Goal: Information Seeking & Learning: Learn about a topic

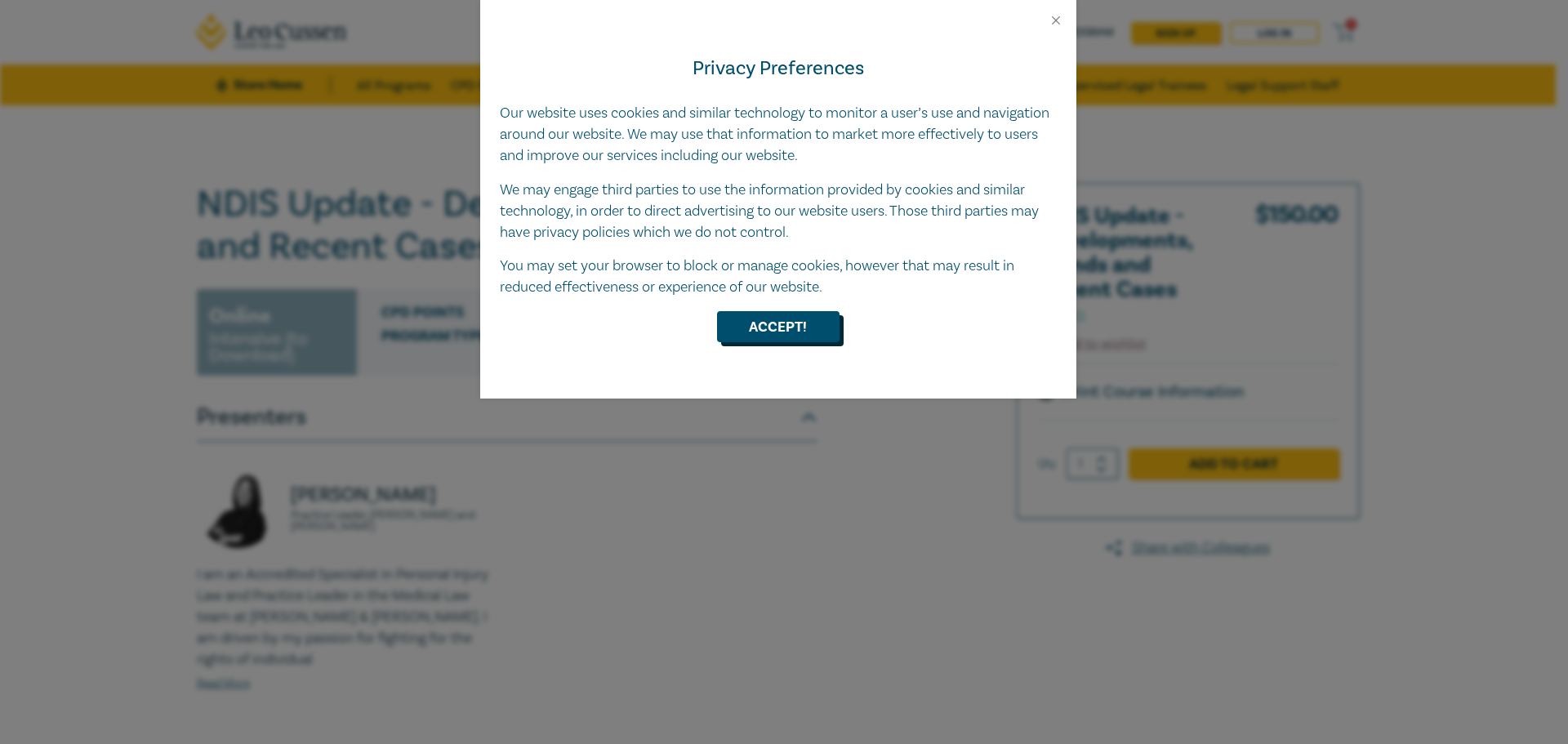
click at [803, 328] on button "Accept!" at bounding box center [778, 326] width 123 height 31
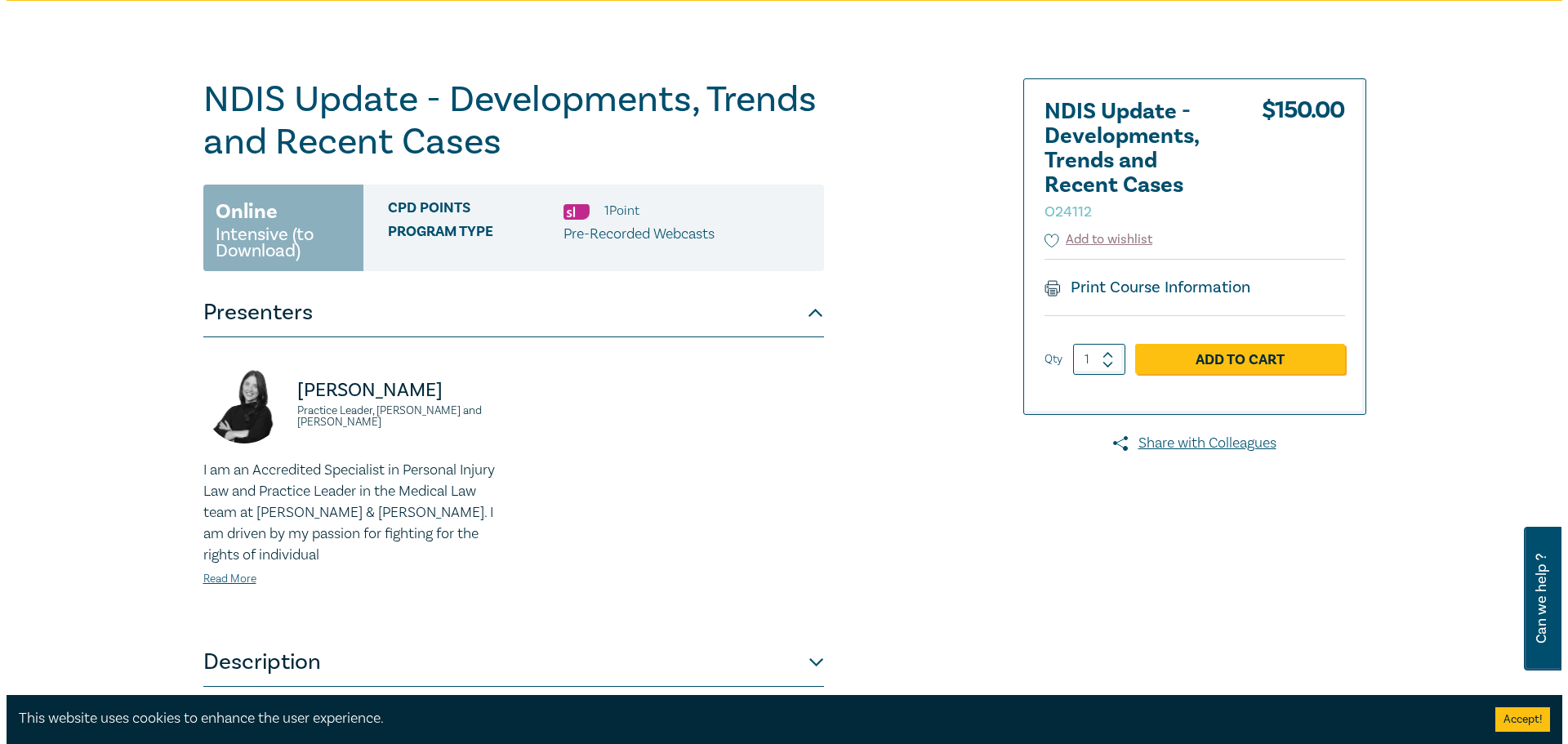
scroll to position [82, 0]
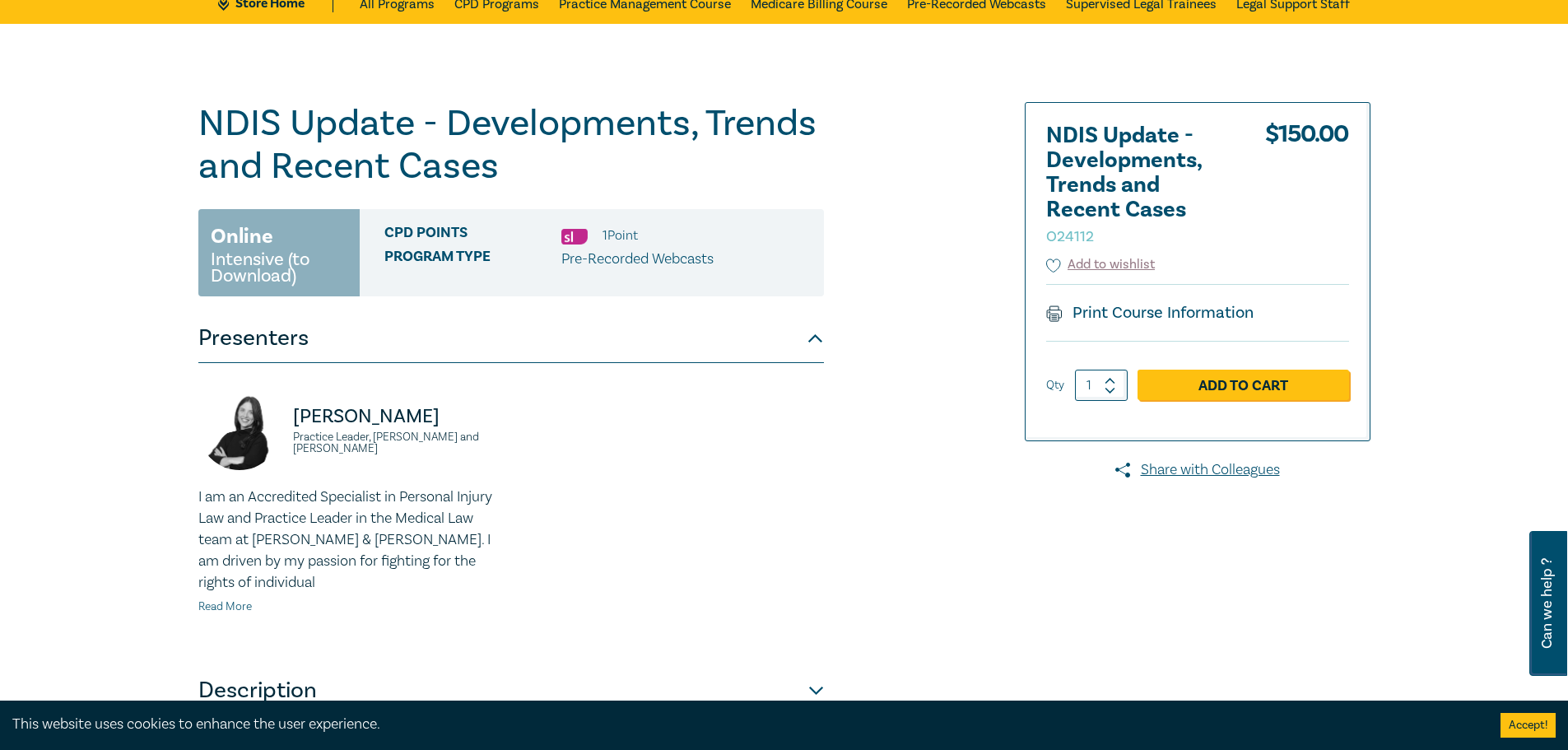
click at [224, 603] on link "Read More" at bounding box center [226, 606] width 54 height 14
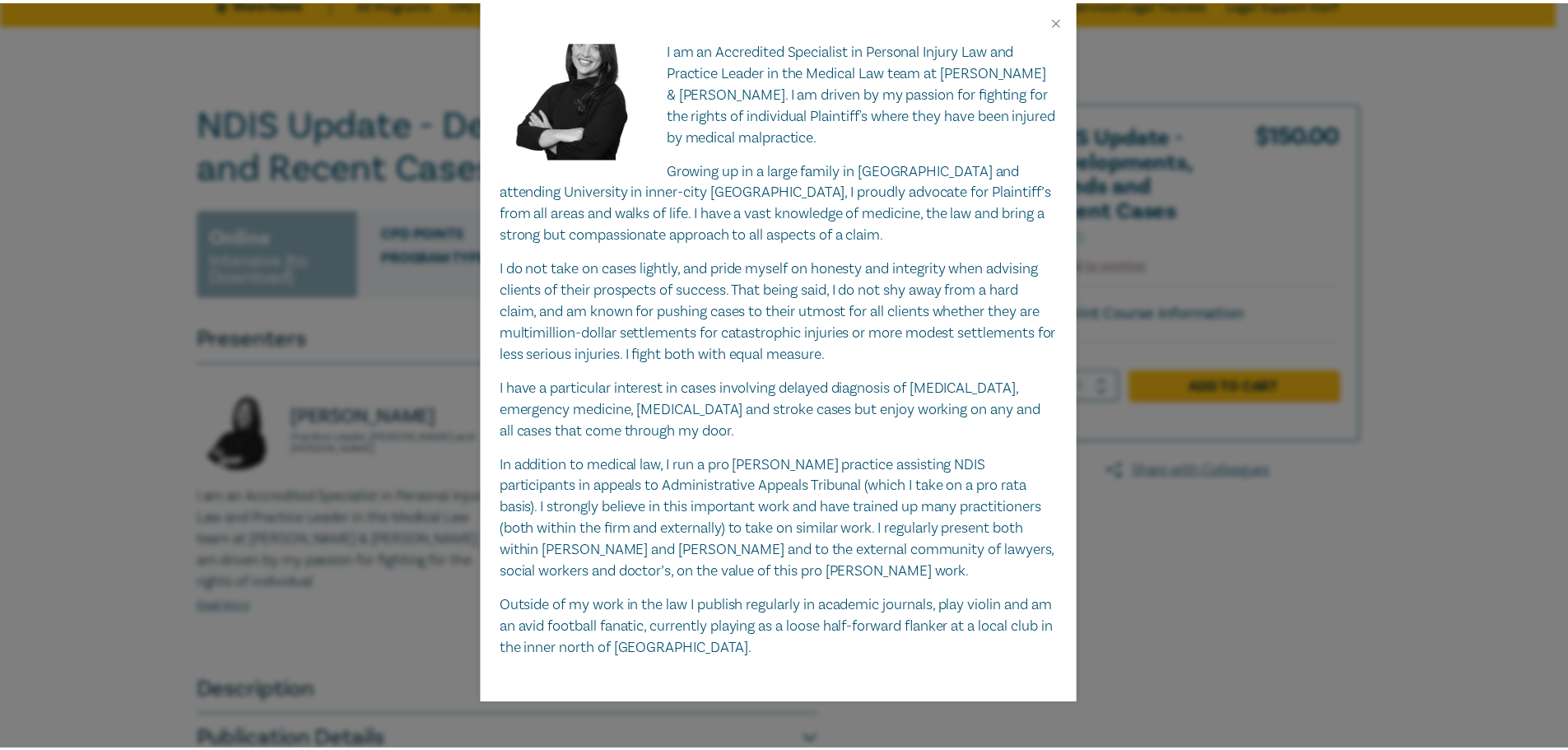
scroll to position [74, 0]
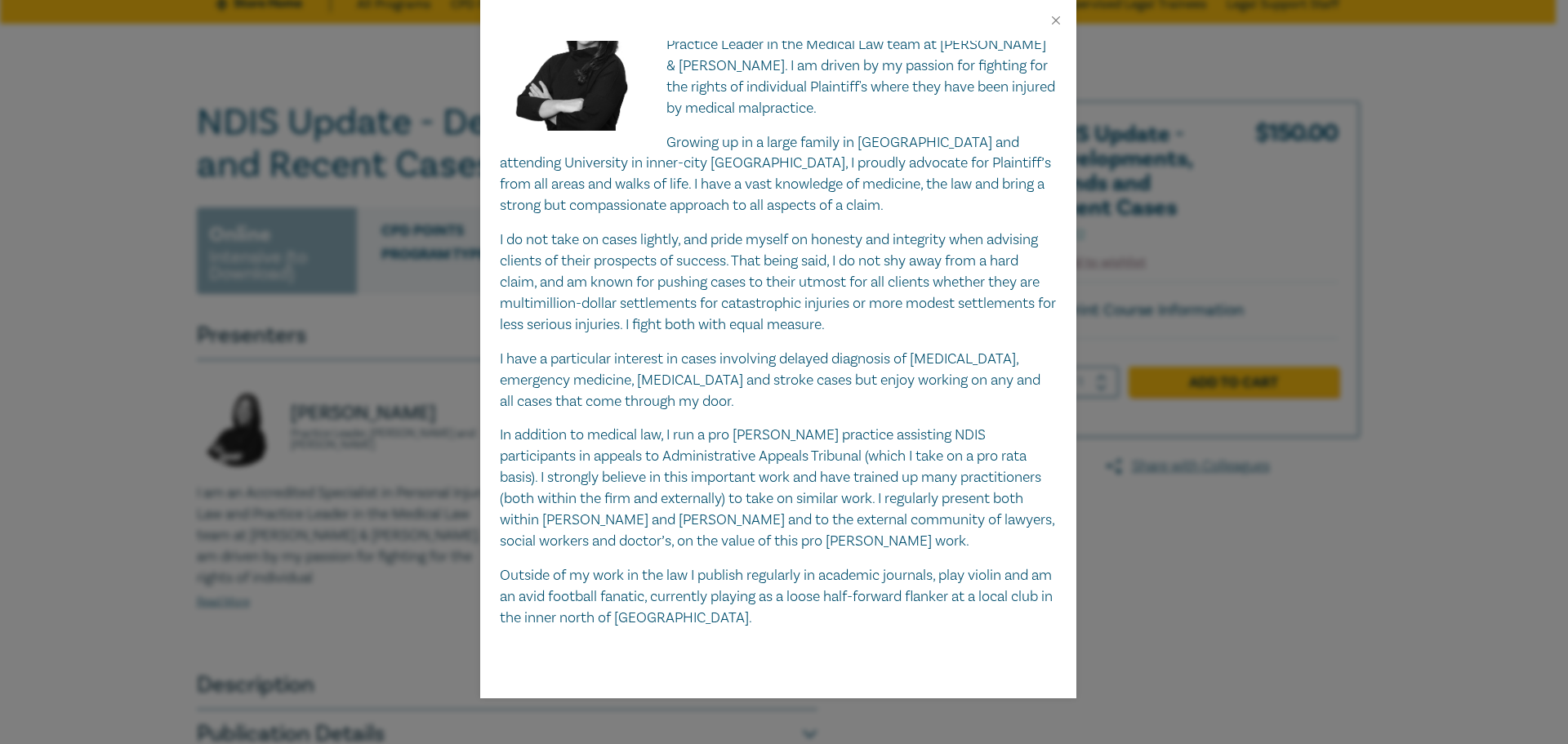
click at [248, 550] on div "[PERSON_NAME] Practice Leader, [PERSON_NAME] and [PERSON_NAME] I am an Accredit…" at bounding box center [784, 372] width 1568 height 744
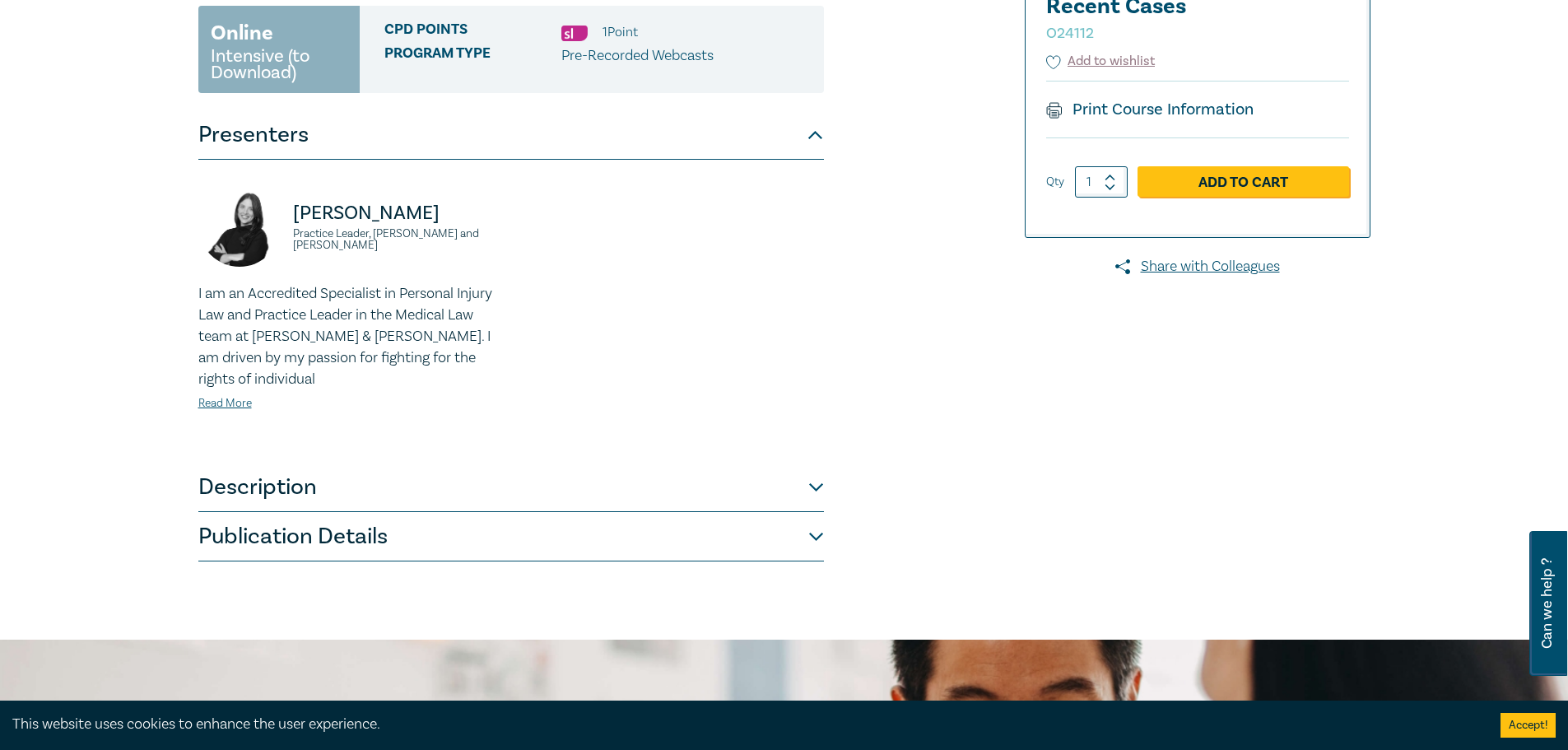
scroll to position [411, 0]
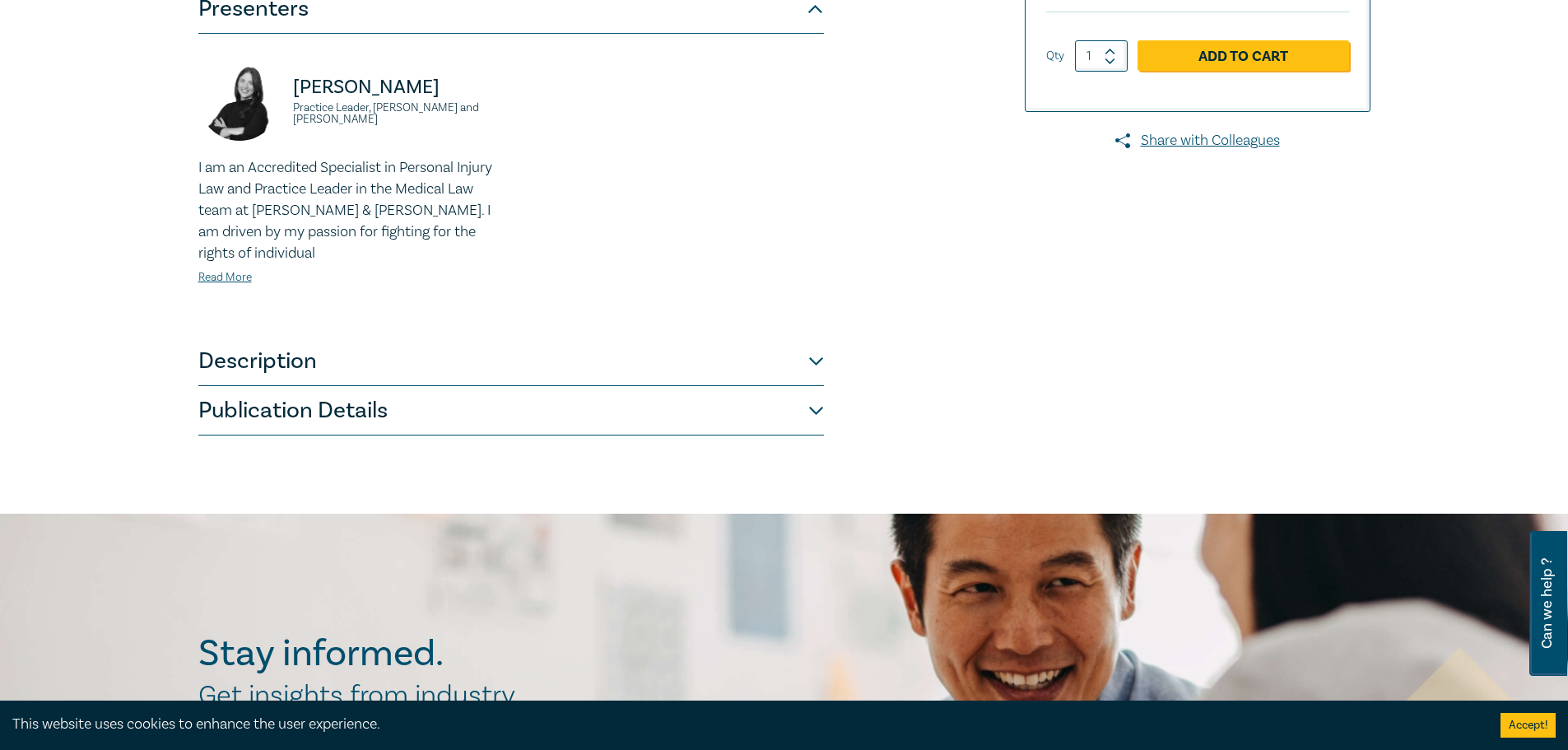
click at [248, 375] on button "Description" at bounding box center [511, 360] width 625 height 49
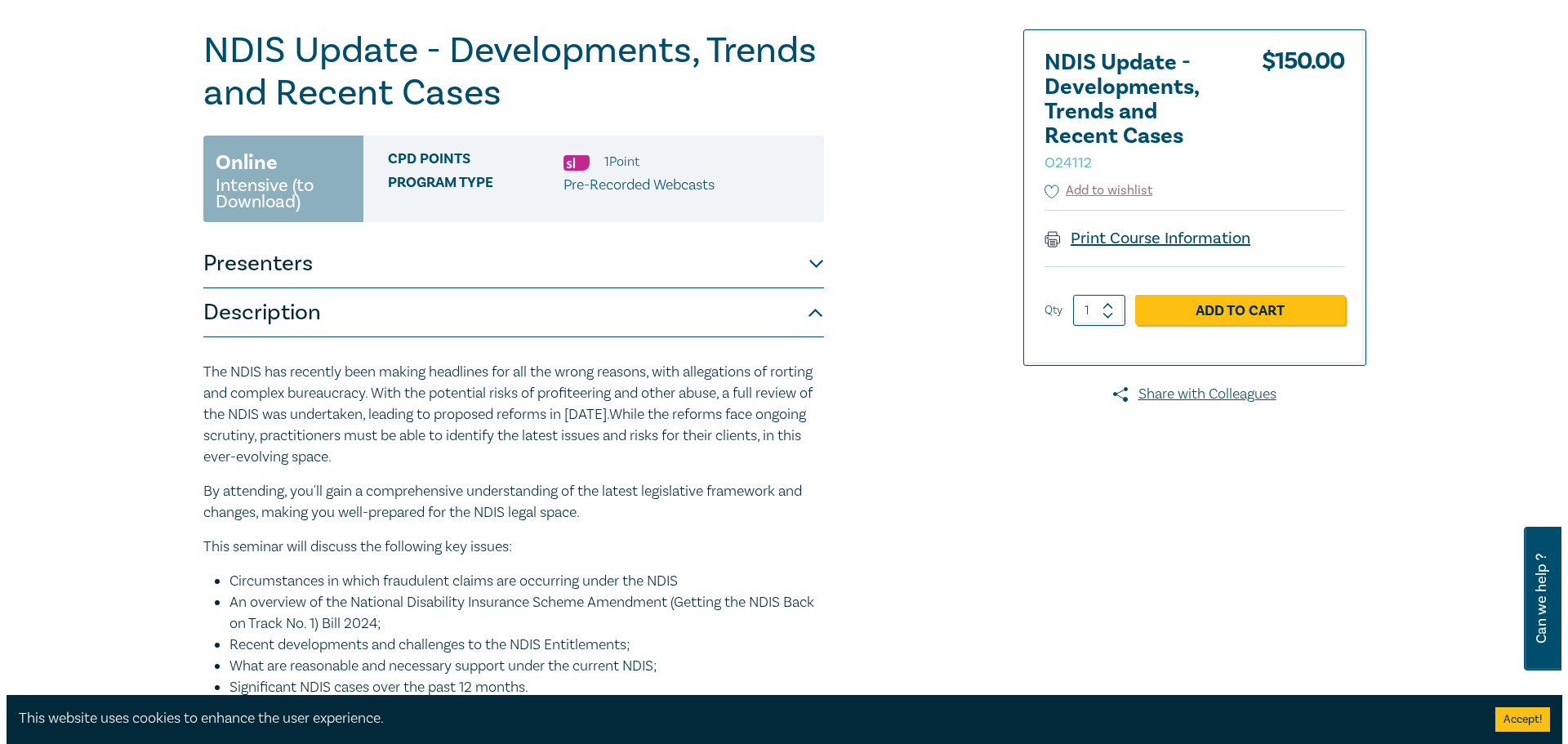
scroll to position [0, 0]
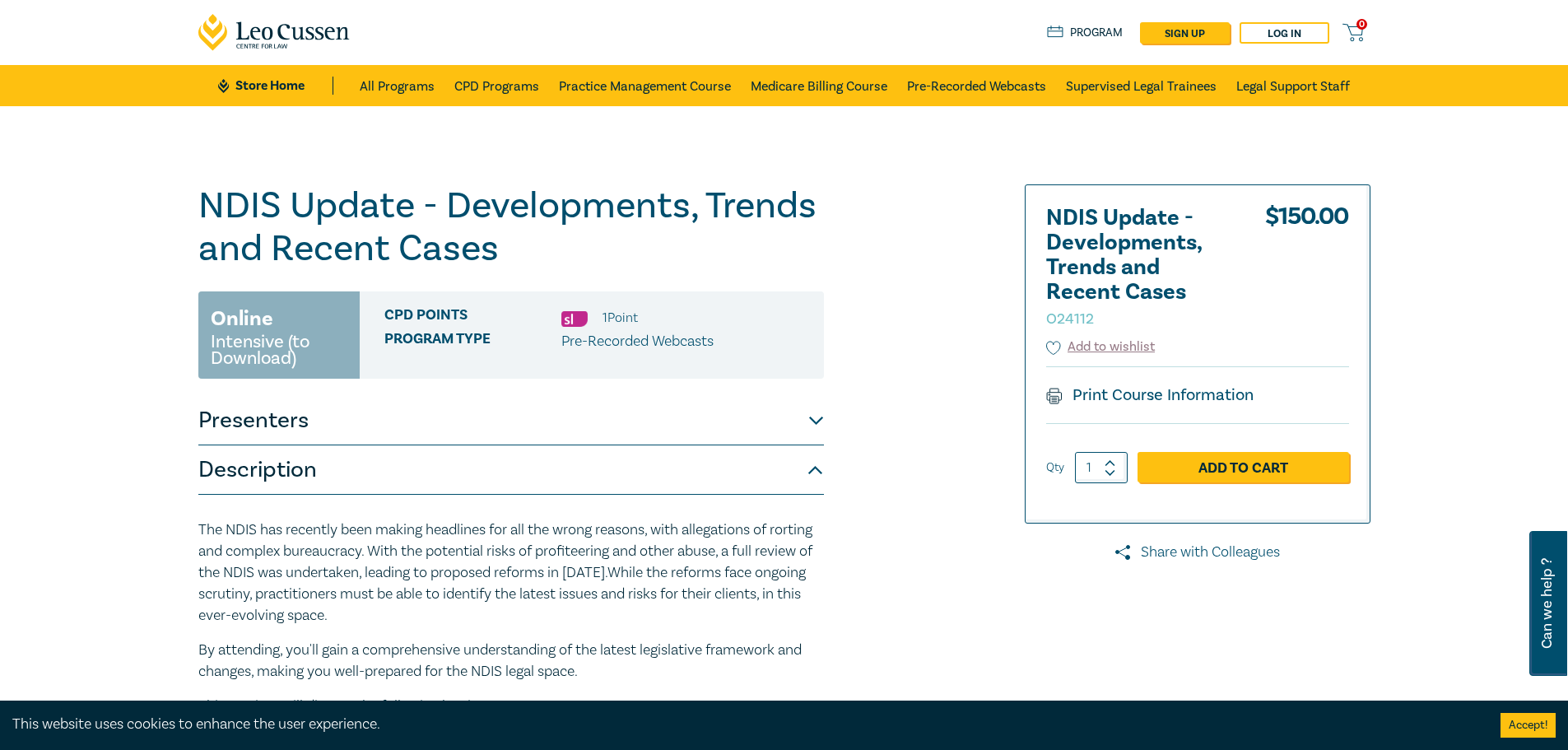
click at [1234, 555] on link "Share with Colleagues" at bounding box center [1198, 552] width 346 height 21
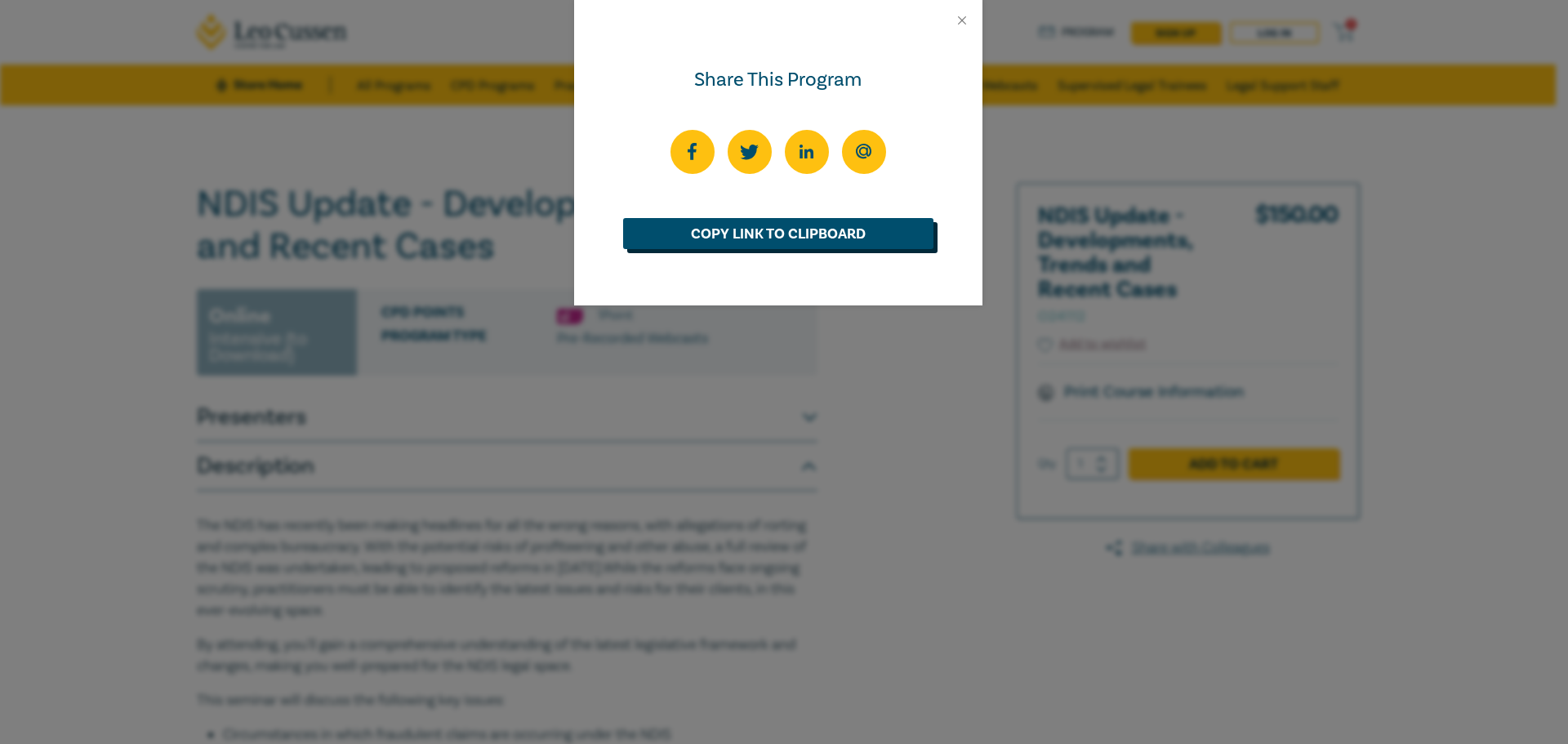
click at [787, 223] on link "Copy Link to Clipboard" at bounding box center [779, 233] width 311 height 31
click at [790, 443] on div "Share This Program Copied" at bounding box center [784, 372] width 1568 height 744
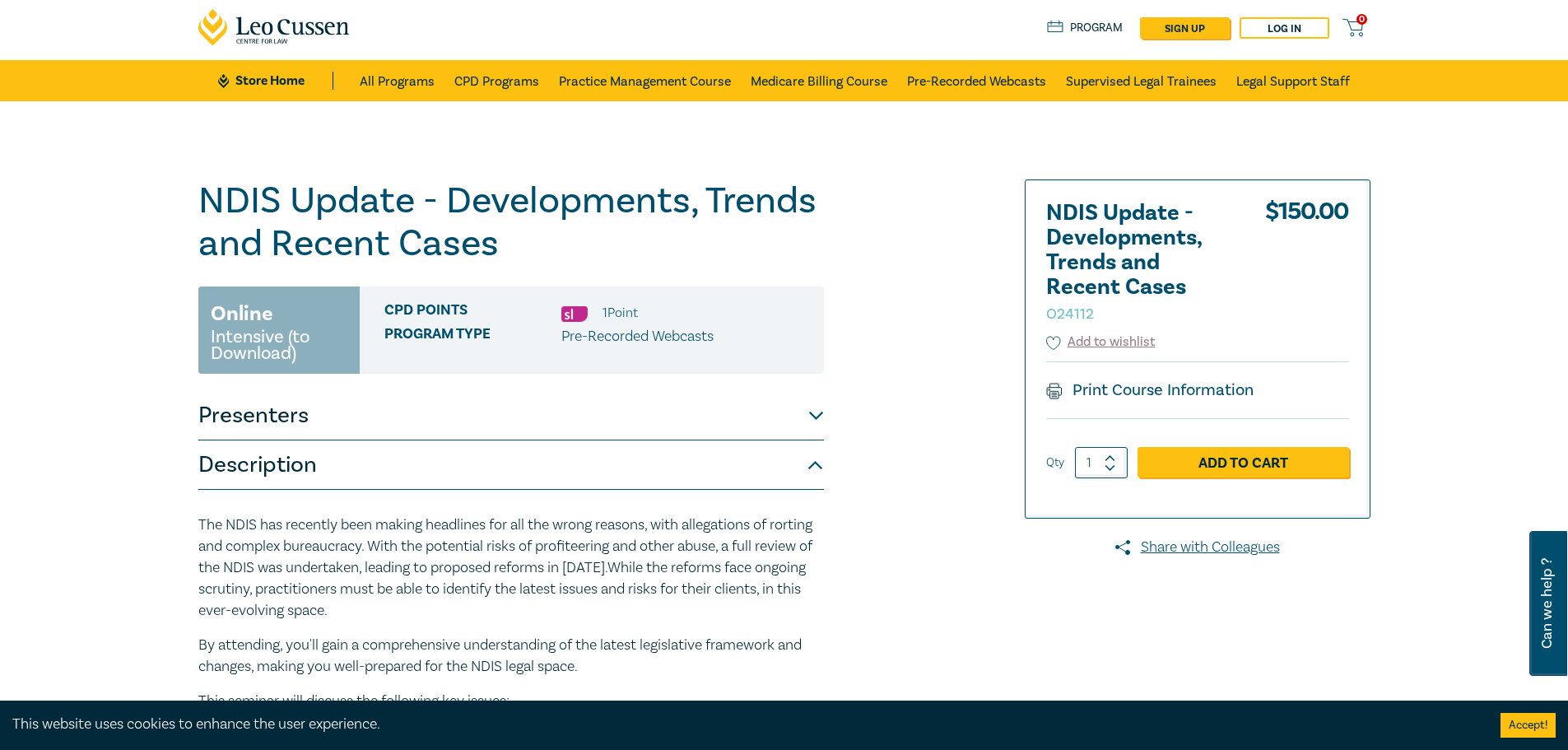
scroll to position [83, 0]
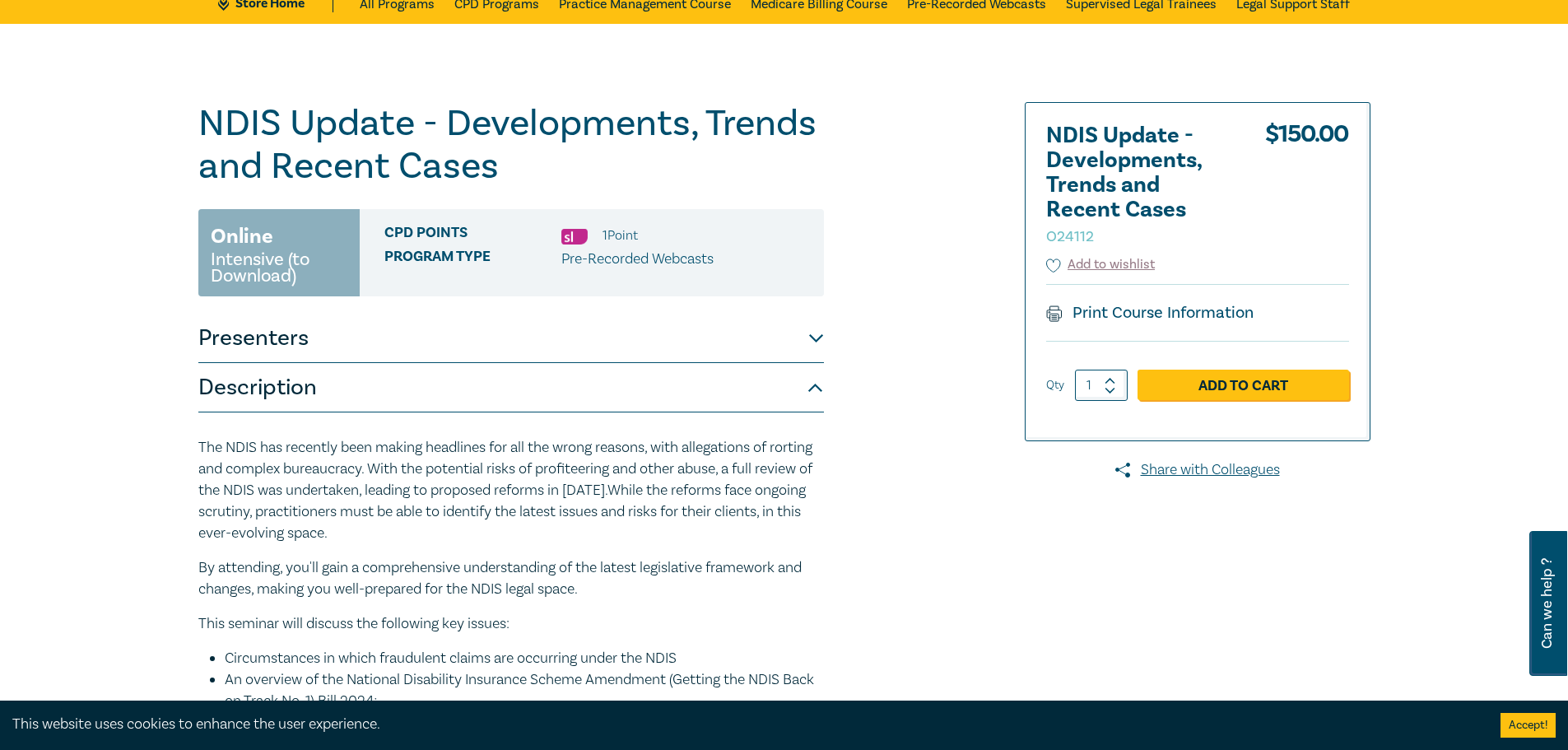
click at [775, 532] on p "The NDIS has recently been making headlines for all the wrong reasons, with all…" at bounding box center [511, 490] width 625 height 107
click at [289, 272] on small "Intensive (to Download)" at bounding box center [279, 267] width 136 height 33
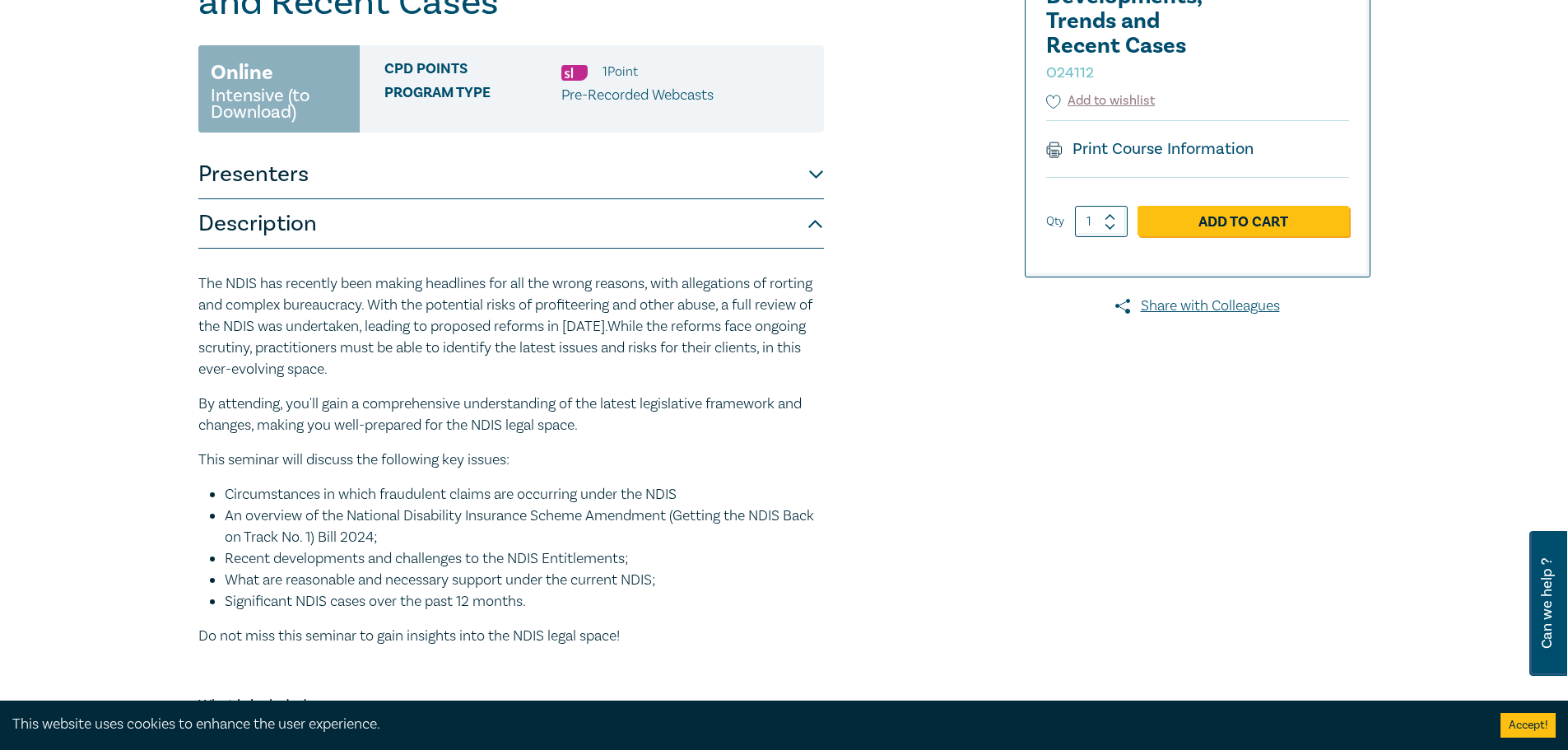
scroll to position [247, 0]
click at [803, 174] on button "Presenters" at bounding box center [511, 173] width 625 height 49
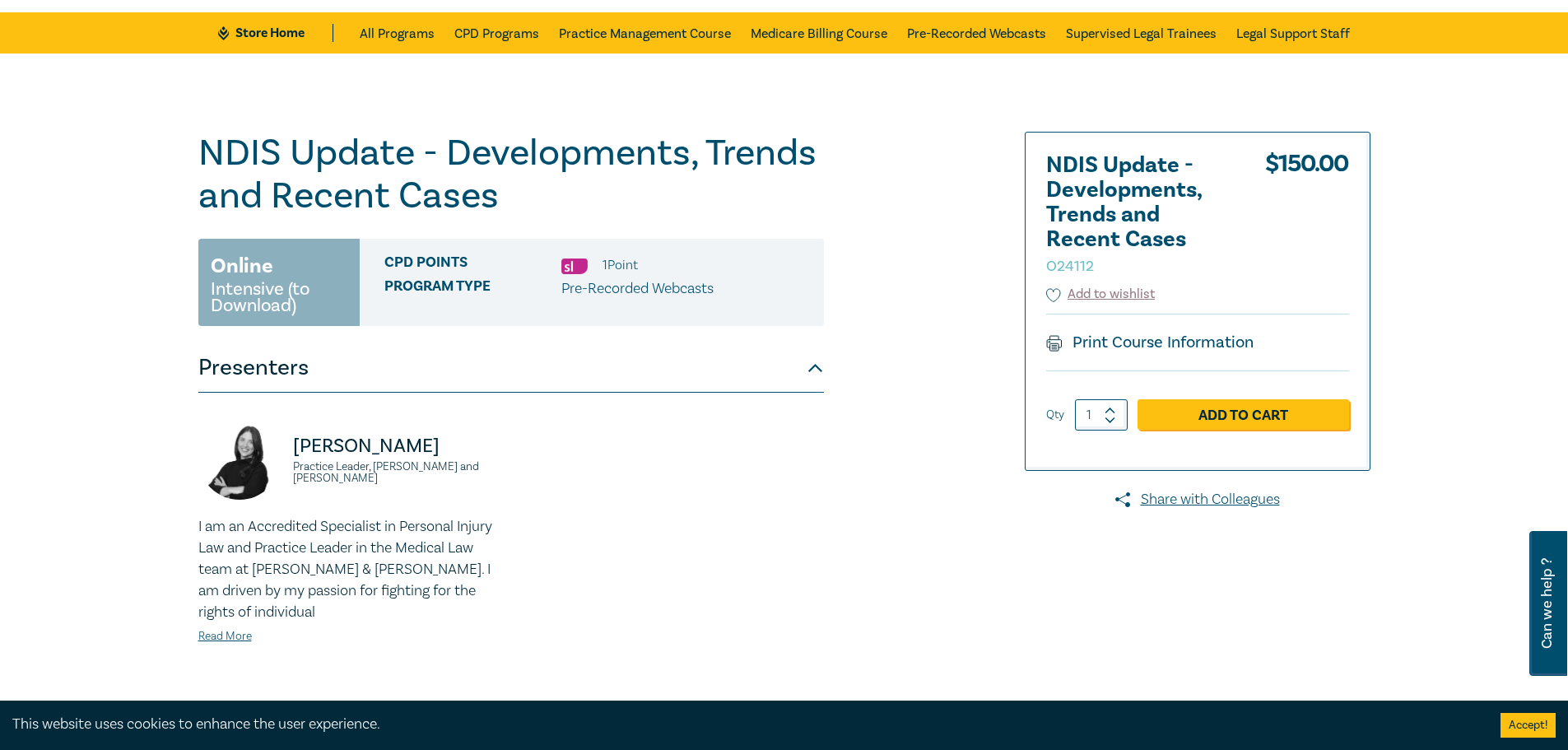
scroll to position [83, 0]
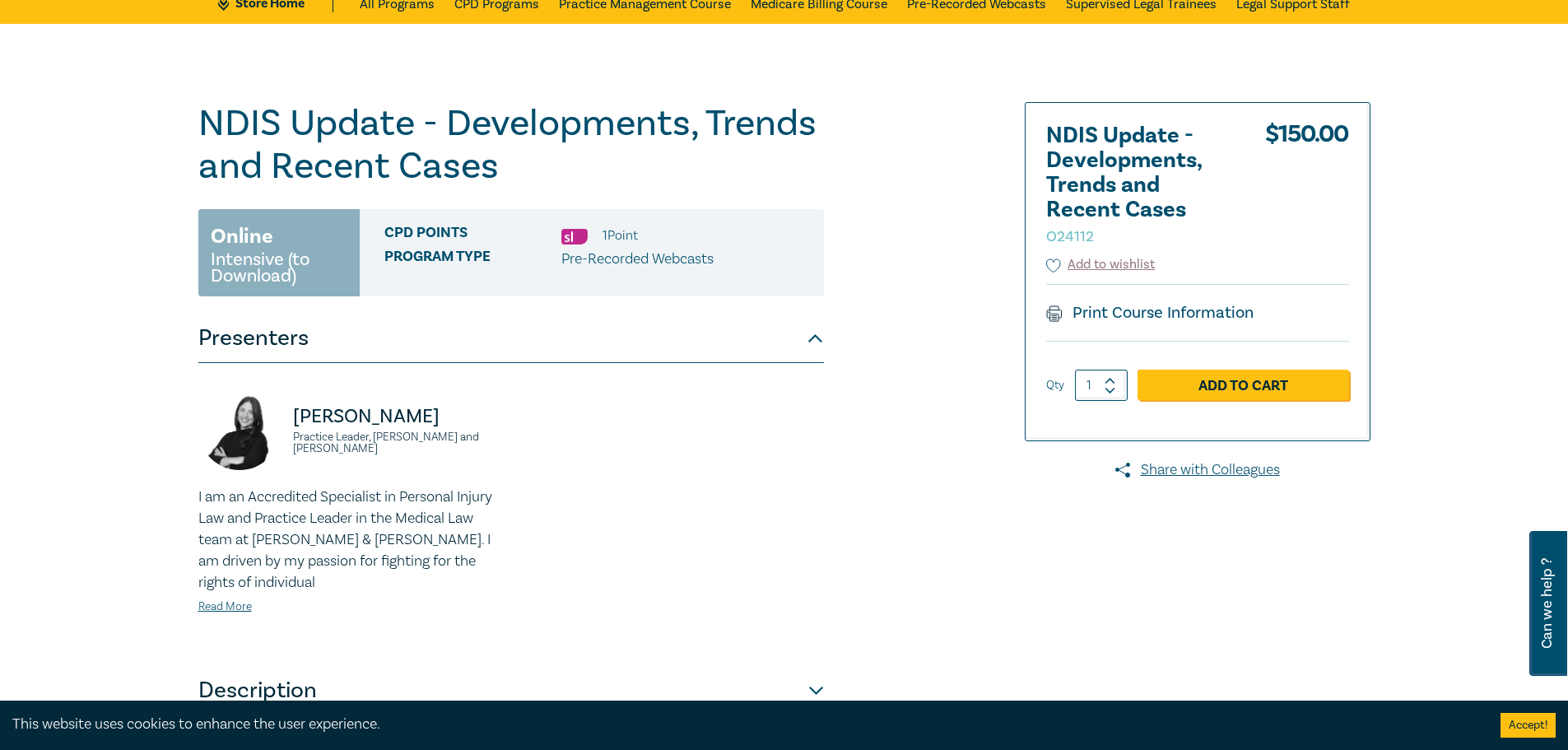
drag, startPoint x: 723, startPoint y: 380, endPoint x: 973, endPoint y: 501, distance: 277.7
click at [984, 503] on div at bounding box center [1182, 433] width 398 height 663
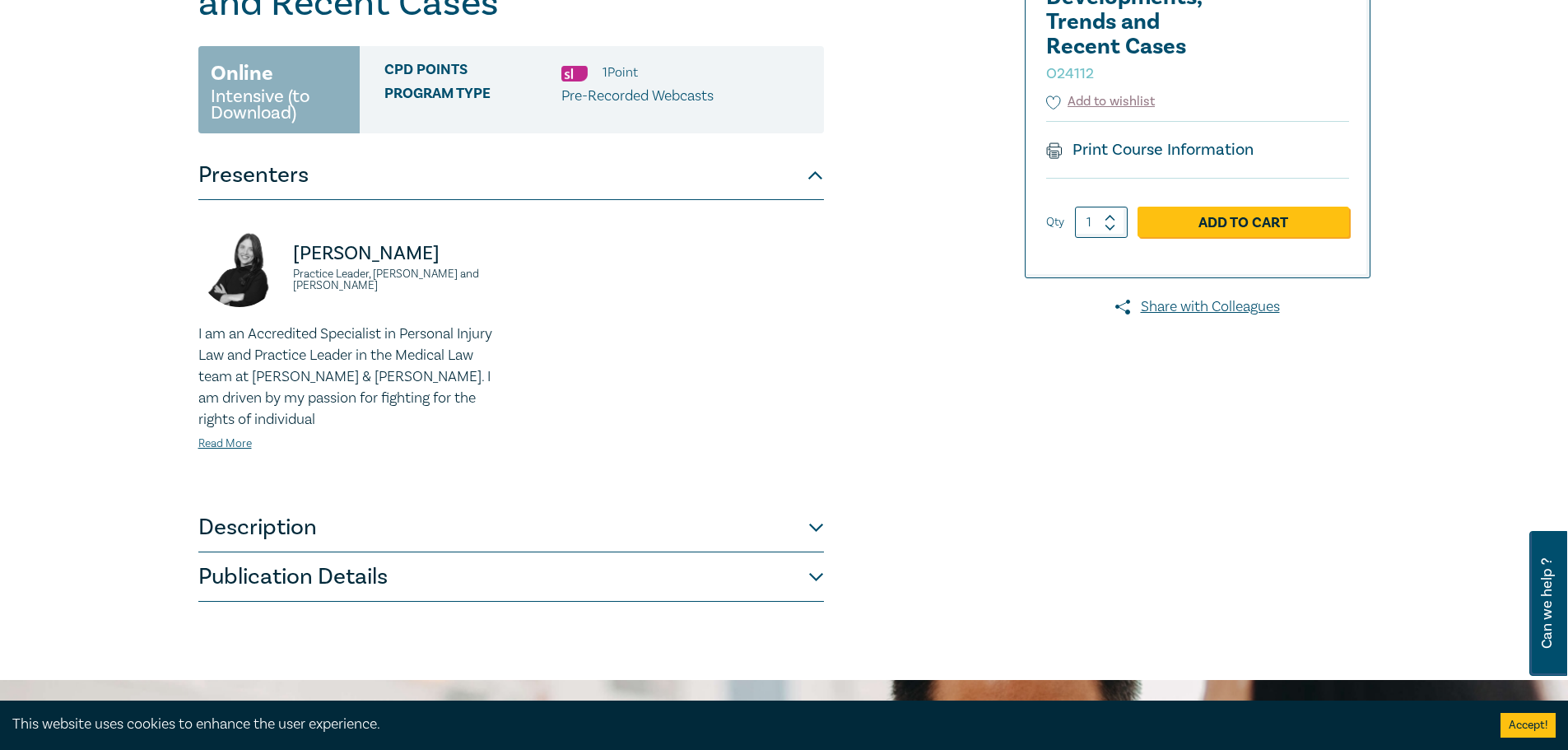
scroll to position [247, 0]
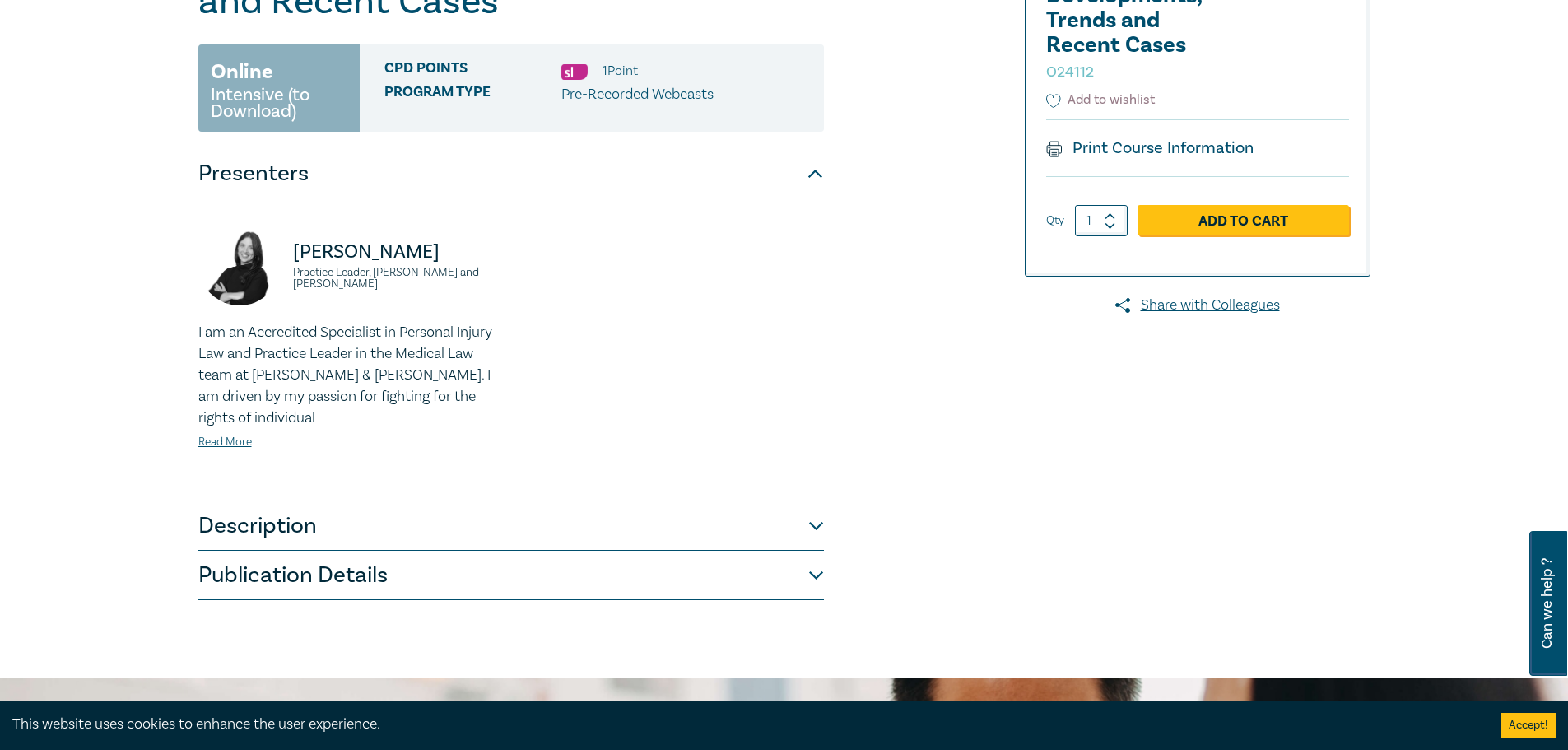
drag, startPoint x: 300, startPoint y: 535, endPoint x: 332, endPoint y: 532, distance: 32.1
click at [300, 535] on button "Description" at bounding box center [511, 525] width 625 height 49
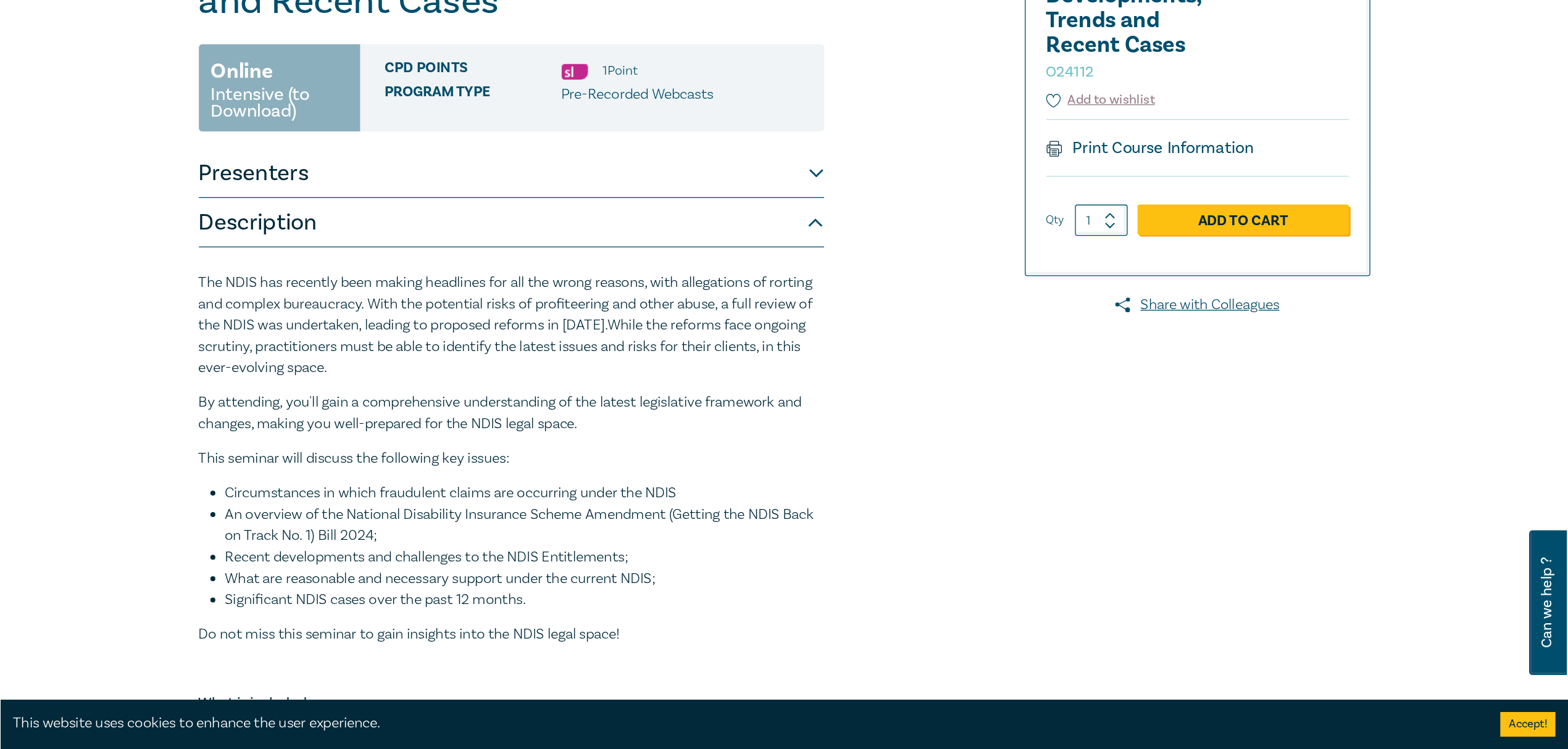
scroll to position [123, 0]
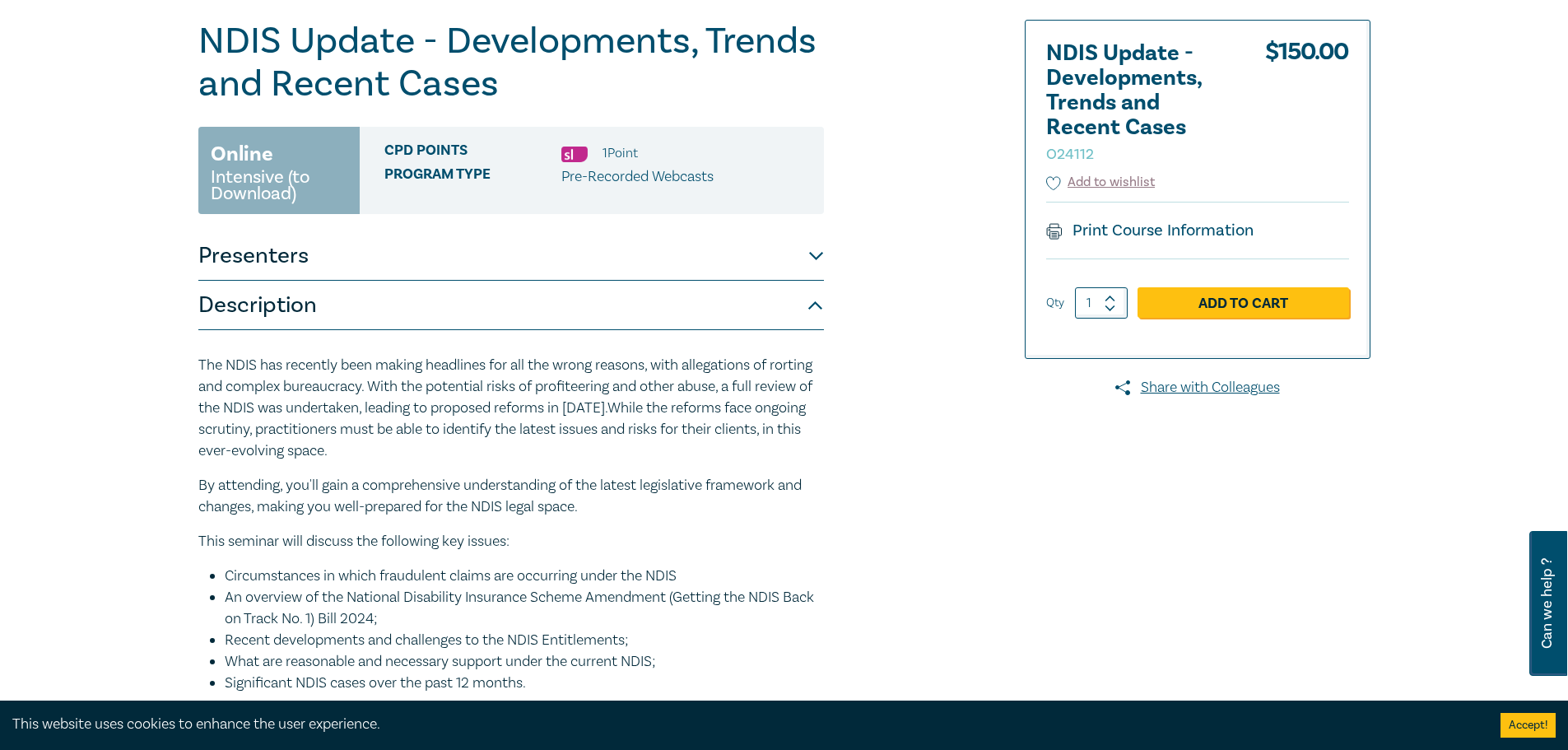
click at [992, 551] on div at bounding box center [1182, 487] width 398 height 934
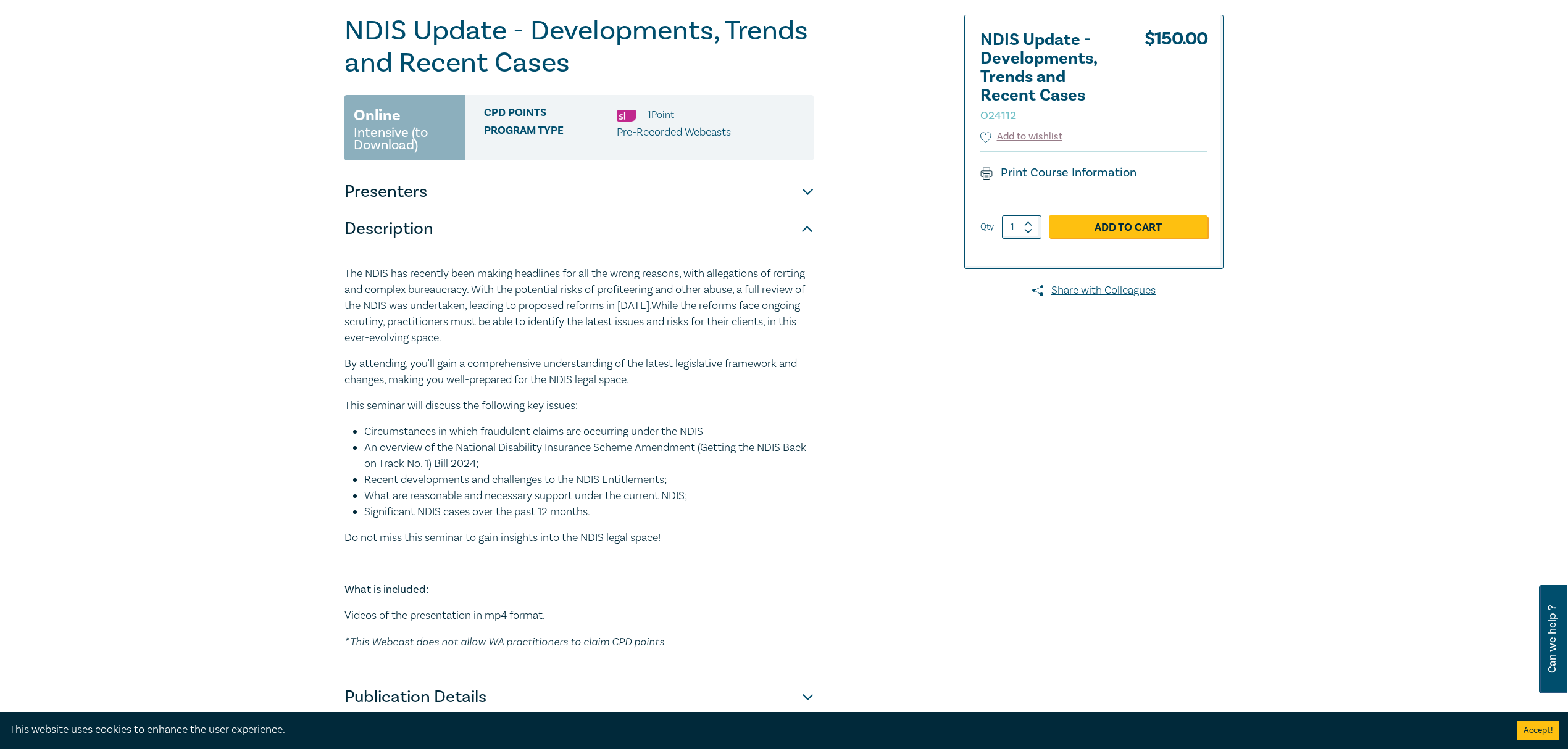
click at [808, 185] on button "Presenters" at bounding box center [578, 192] width 469 height 37
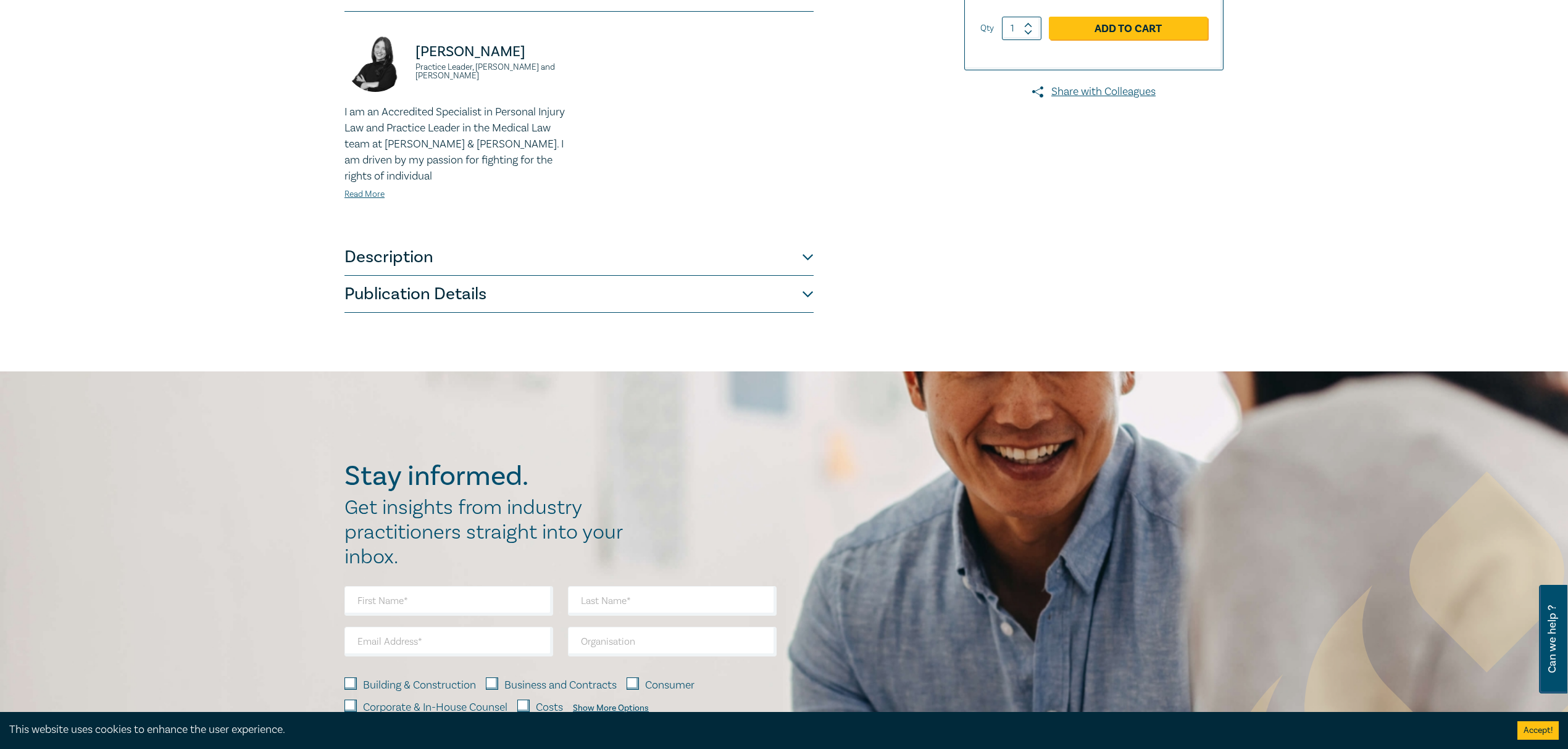
scroll to position [370, 0]
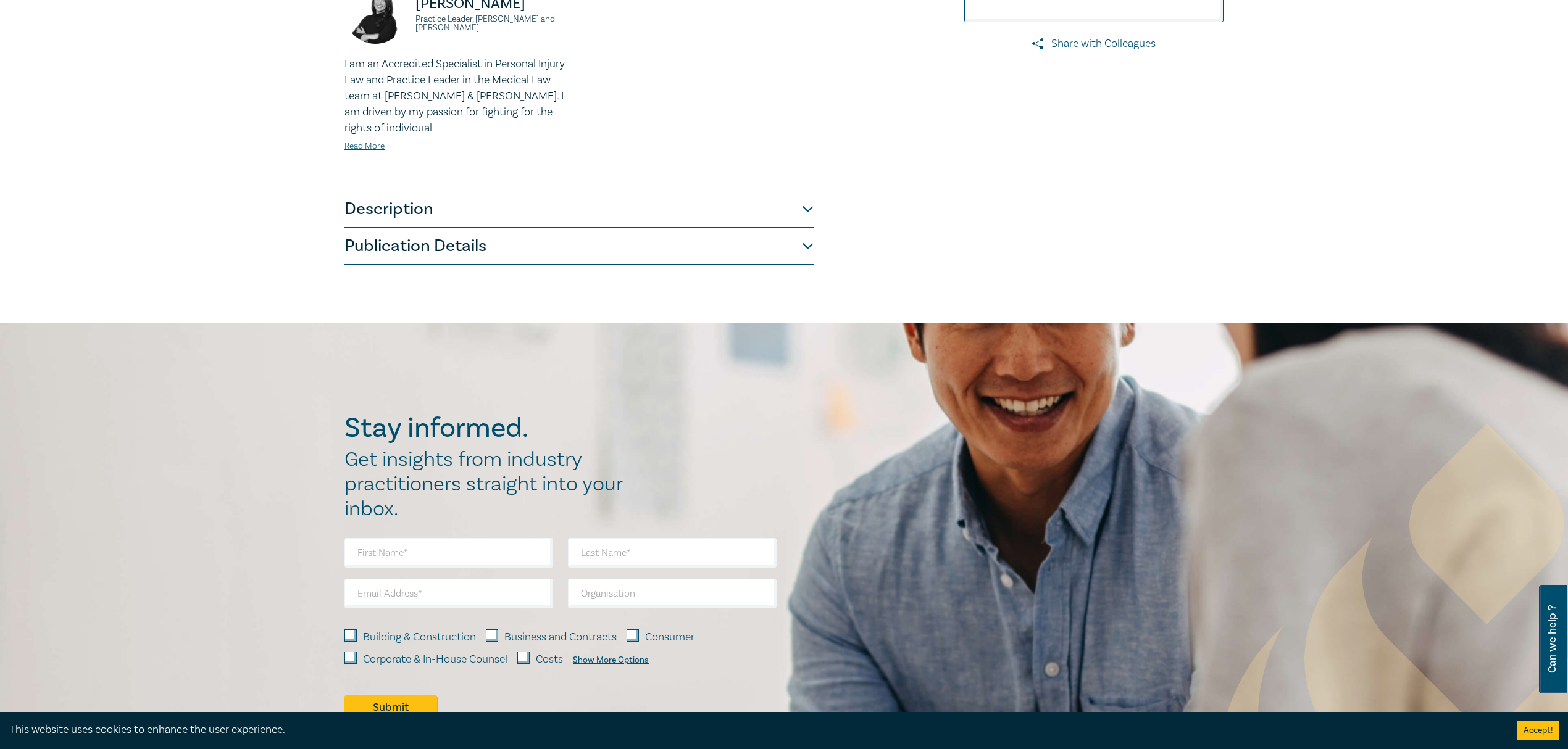
click at [783, 256] on button "Publication Details" at bounding box center [578, 246] width 469 height 37
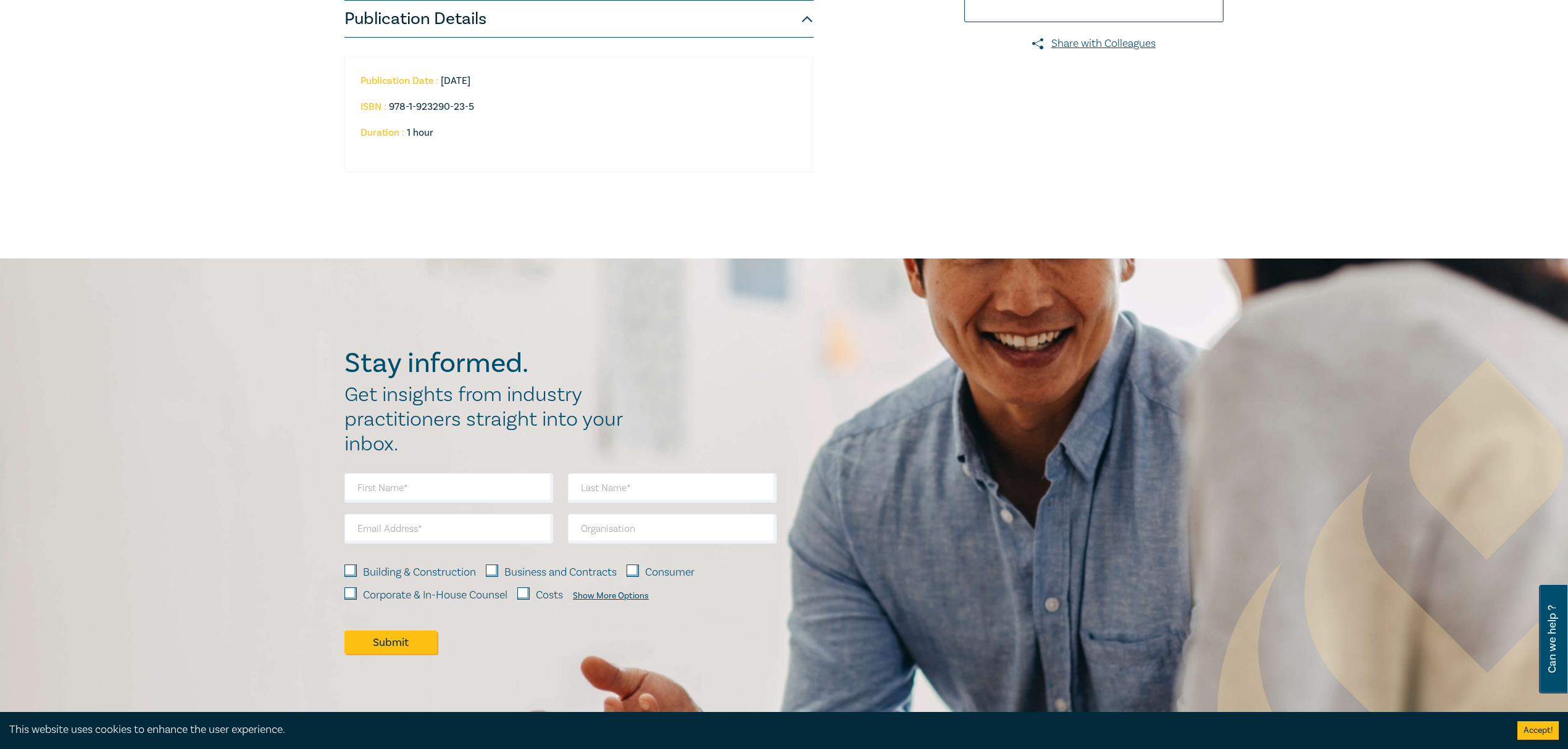
click at [796, 176] on div "Publication Date : [DATE] ISBN : 978-1-923290-23-5 Duration : 1 hour" at bounding box center [578, 118] width 469 height 162
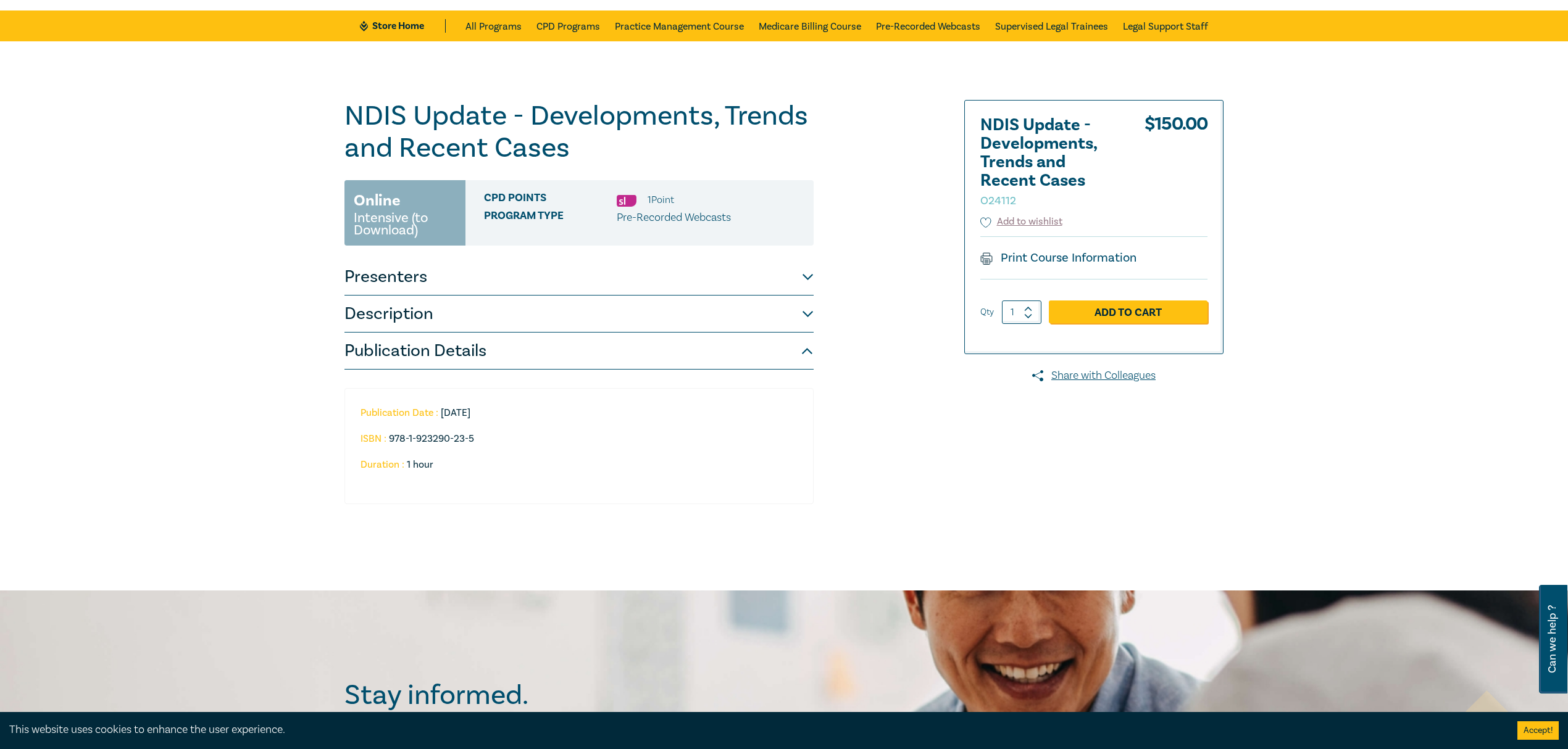
scroll to position [0, 0]
